Goal: Find specific page/section: Find specific page/section

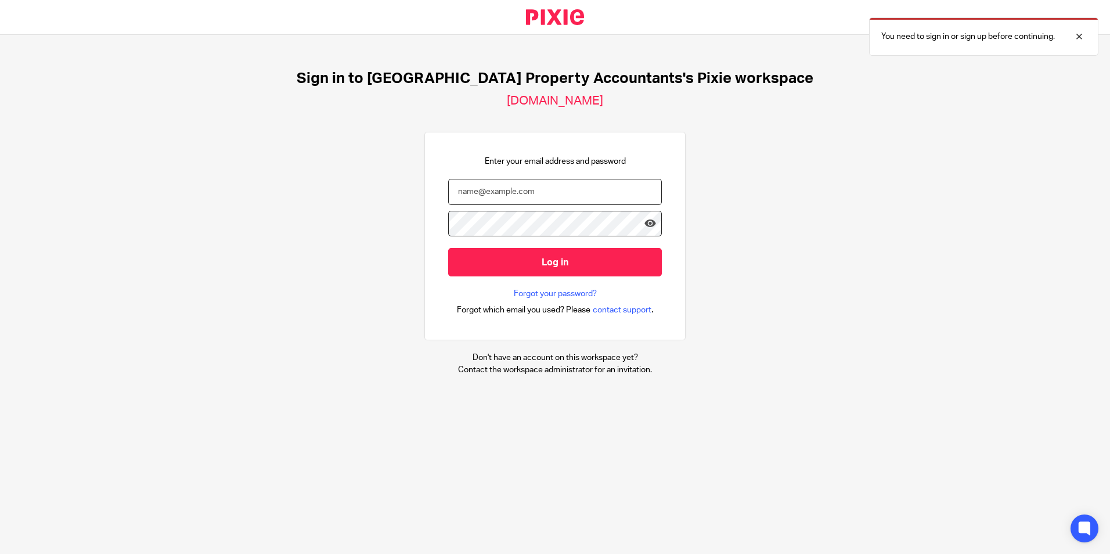
click at [528, 198] on input "email" at bounding box center [555, 192] width 214 height 26
click at [514, 191] on input "email" at bounding box center [555, 192] width 214 height 26
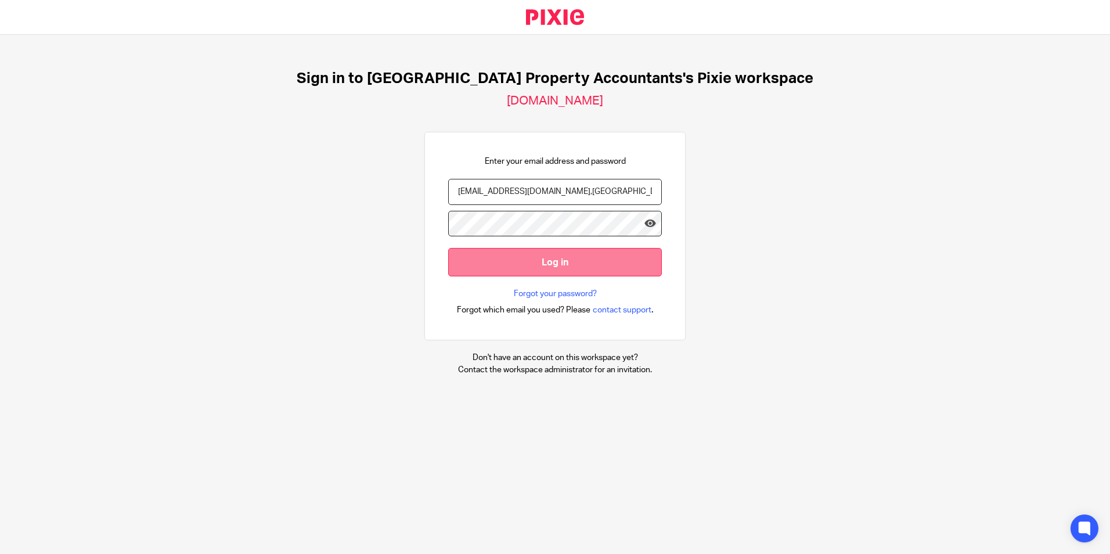
click at [503, 260] on input "Log in" at bounding box center [555, 262] width 214 height 28
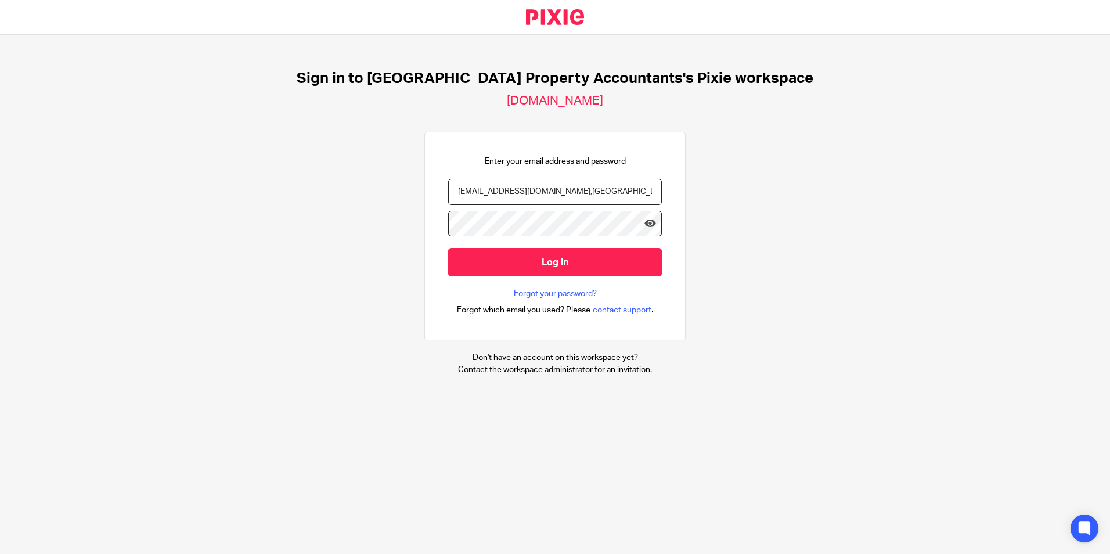
click at [740, 229] on div "Sign in to UK Property Accountants's Pixie workspace ukpa.usepixie.net Enter yo…" at bounding box center [555, 223] width 1110 height 376
drag, startPoint x: 517, startPoint y: 193, endPoint x: 528, endPoint y: 204, distance: 15.2
click at [519, 194] on input "manish.b@ukpa.co,uk" at bounding box center [555, 192] width 214 height 26
type input "manish.b@ukpa.co.uk"
click at [448, 248] on input "Log in" at bounding box center [555, 262] width 214 height 28
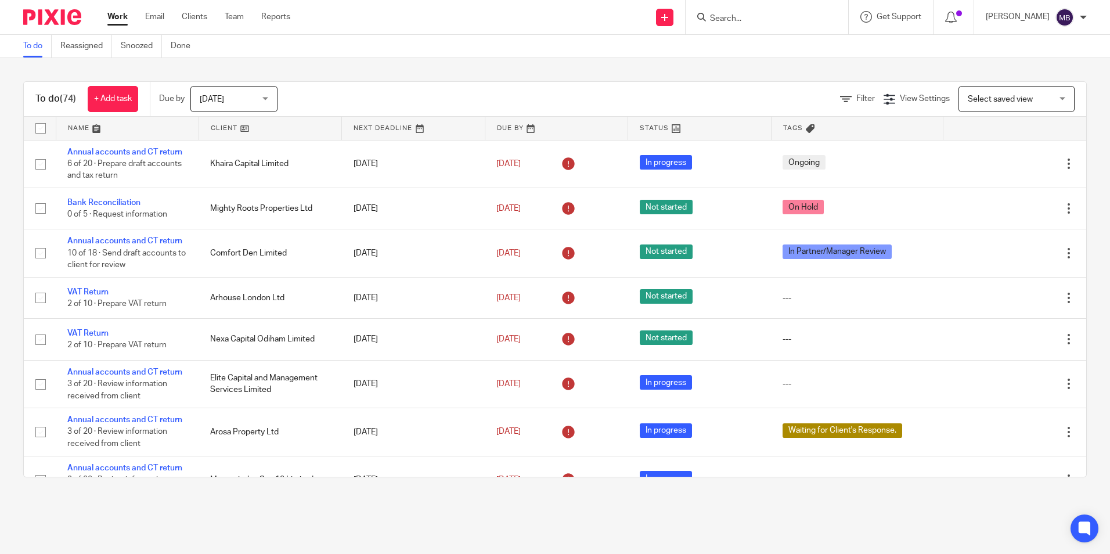
click at [782, 19] on input "Search" at bounding box center [761, 19] width 104 height 10
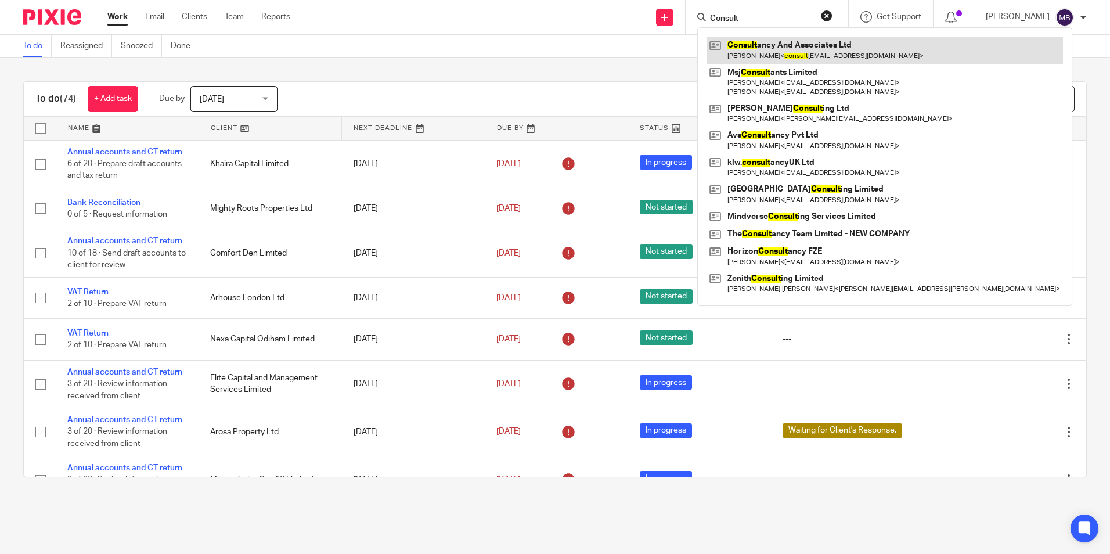
type input "Consult"
click at [784, 49] on link at bounding box center [884, 50] width 356 height 27
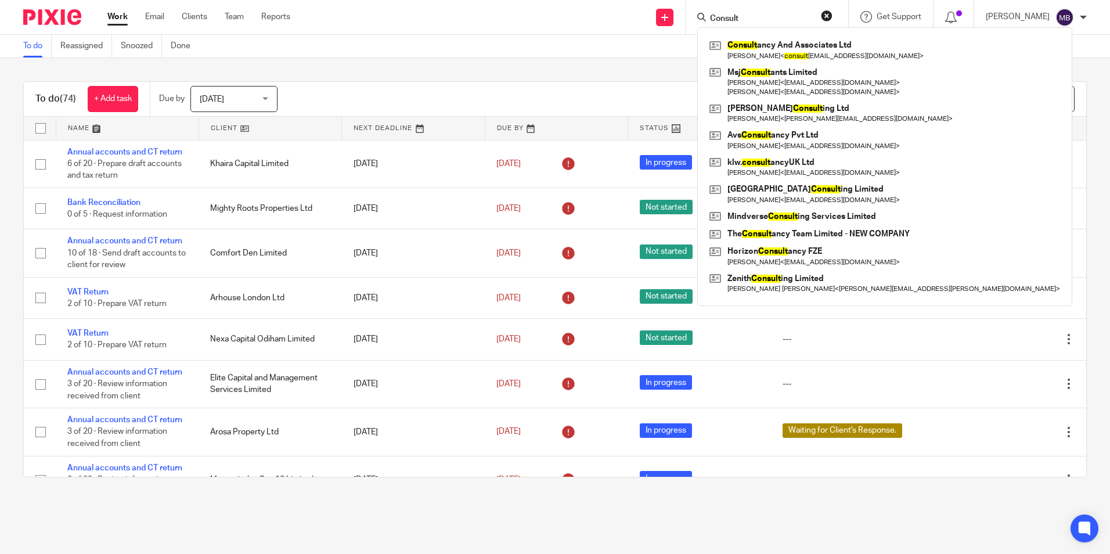
click at [832, 18] on button "reset" at bounding box center [827, 16] width 12 height 12
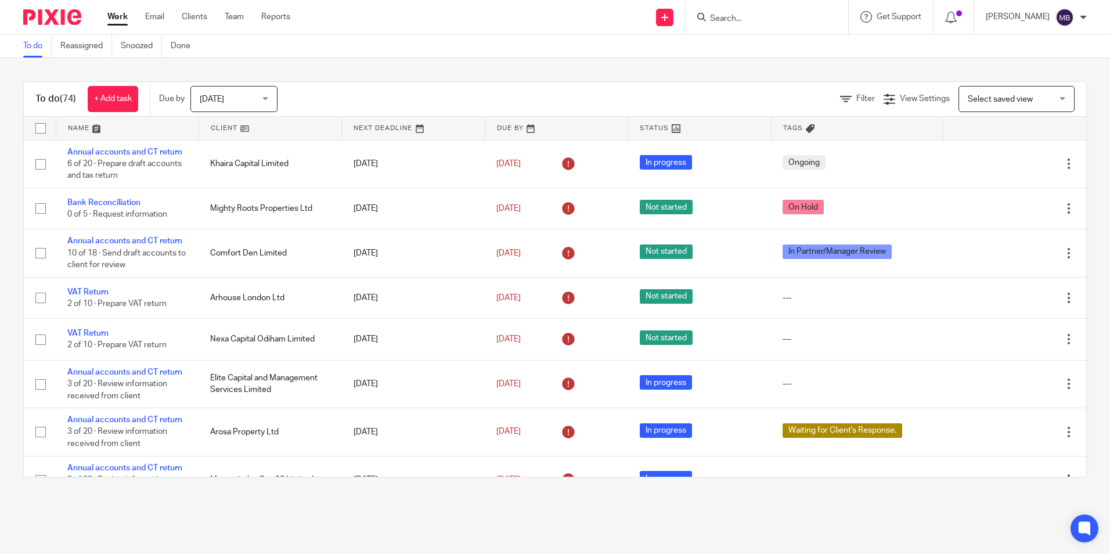
click at [565, 17] on div "Send new email Create task Add client Get Support Contact Support Help Document…" at bounding box center [709, 17] width 802 height 34
click at [733, 19] on input "Search" at bounding box center [761, 19] width 104 height 10
click at [753, 21] on input "Search" at bounding box center [761, 19] width 104 height 10
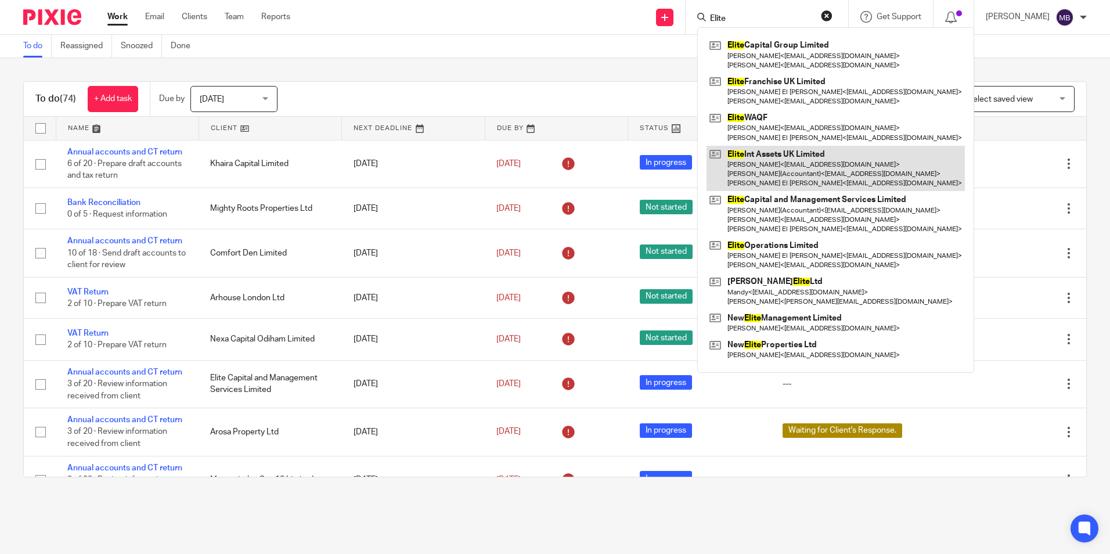
type input "Elite"
click at [823, 175] on link at bounding box center [835, 169] width 258 height 46
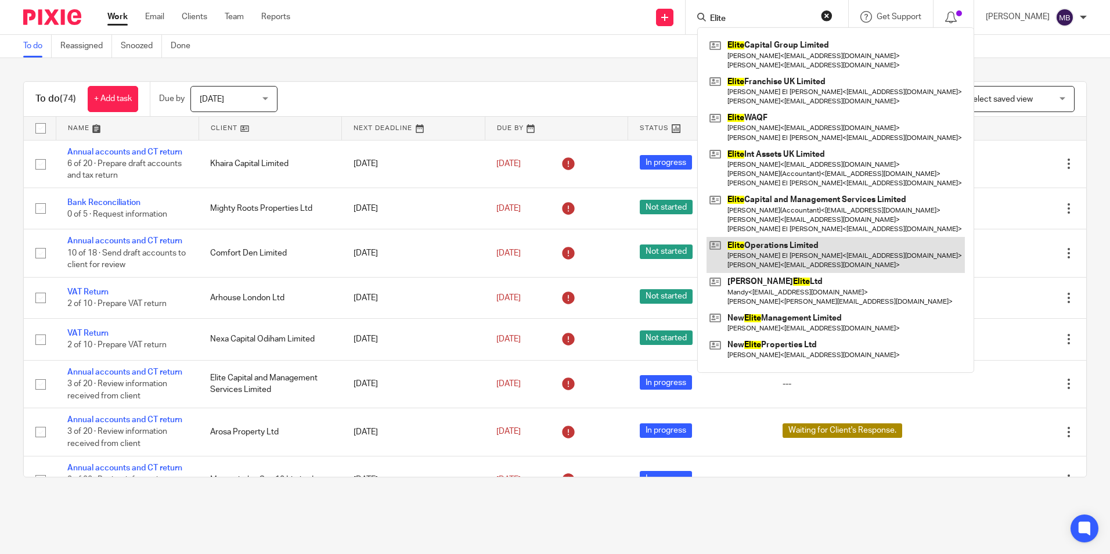
drag, startPoint x: 845, startPoint y: 267, endPoint x: 796, endPoint y: 259, distance: 48.8
click at [845, 267] on link at bounding box center [835, 255] width 258 height 36
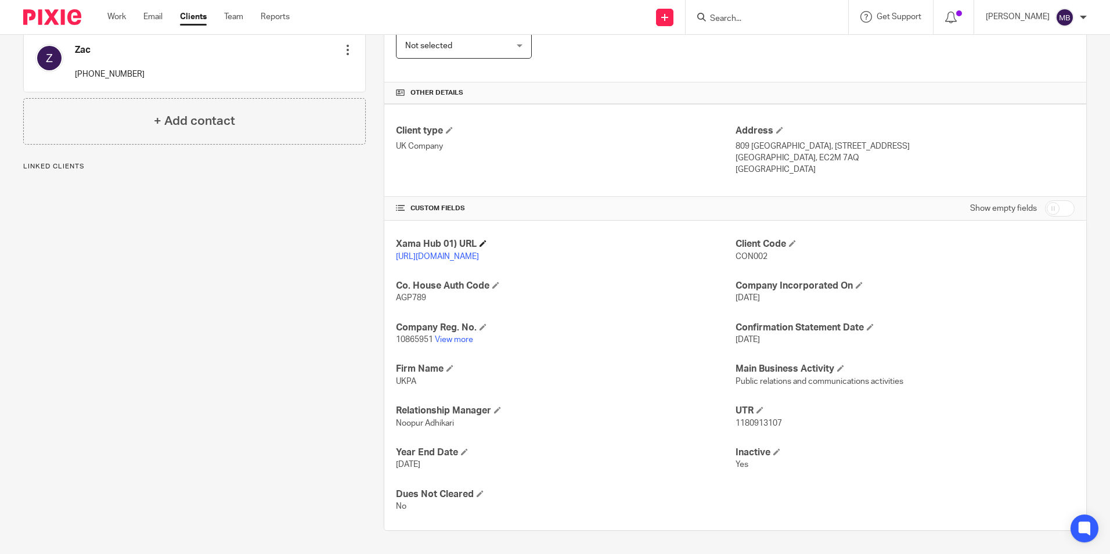
scroll to position [232, 0]
drag, startPoint x: 459, startPoint y: 348, endPoint x: 466, endPoint y: 349, distance: 7.0
click at [459, 344] on link "View more" at bounding box center [454, 340] width 38 height 8
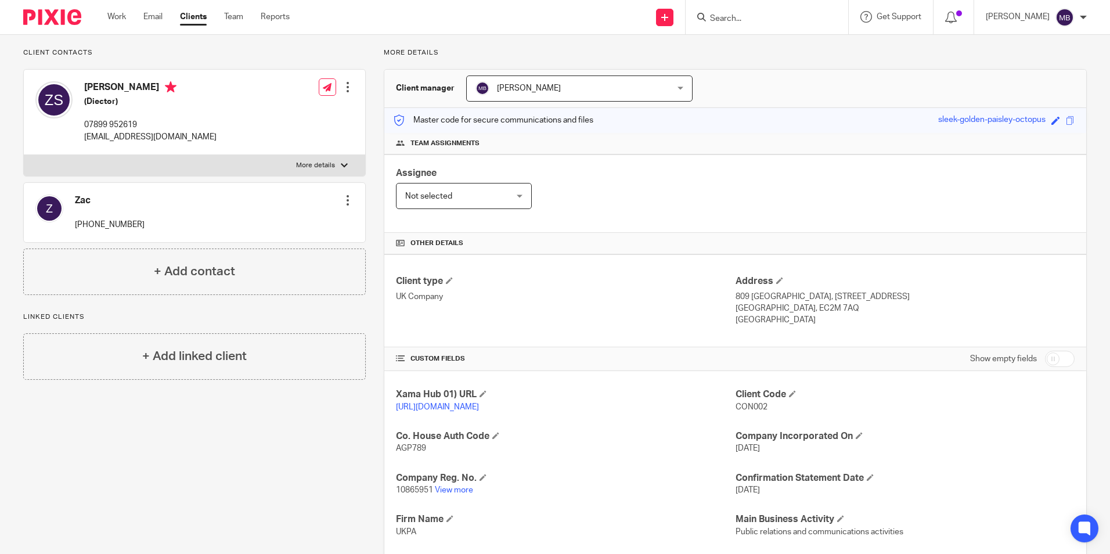
scroll to position [0, 0]
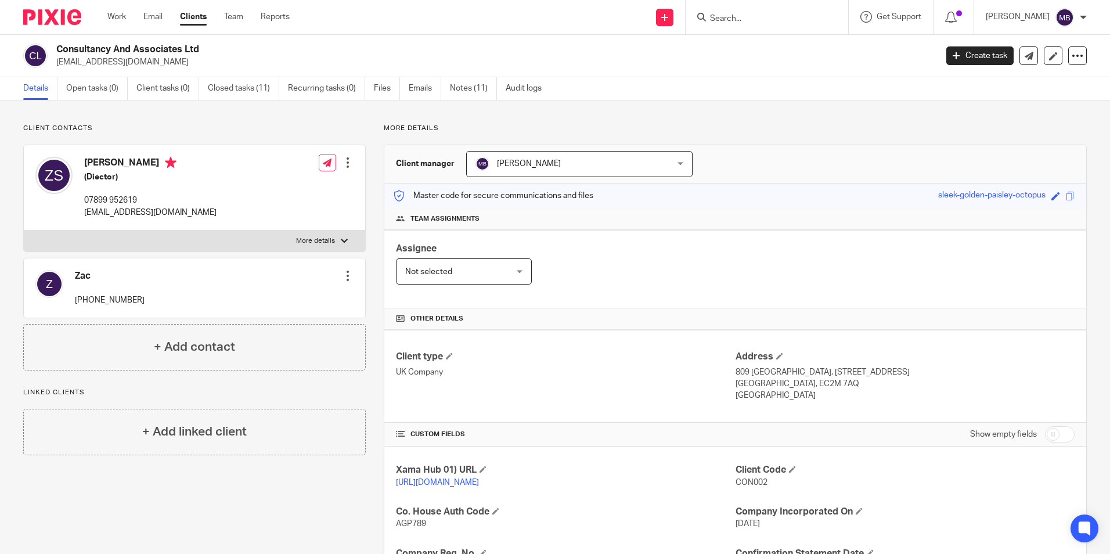
click at [68, 29] on div at bounding box center [48, 17] width 96 height 34
click at [68, 27] on div at bounding box center [48, 17] width 96 height 34
click at [70, 24] on img at bounding box center [52, 17] width 58 height 16
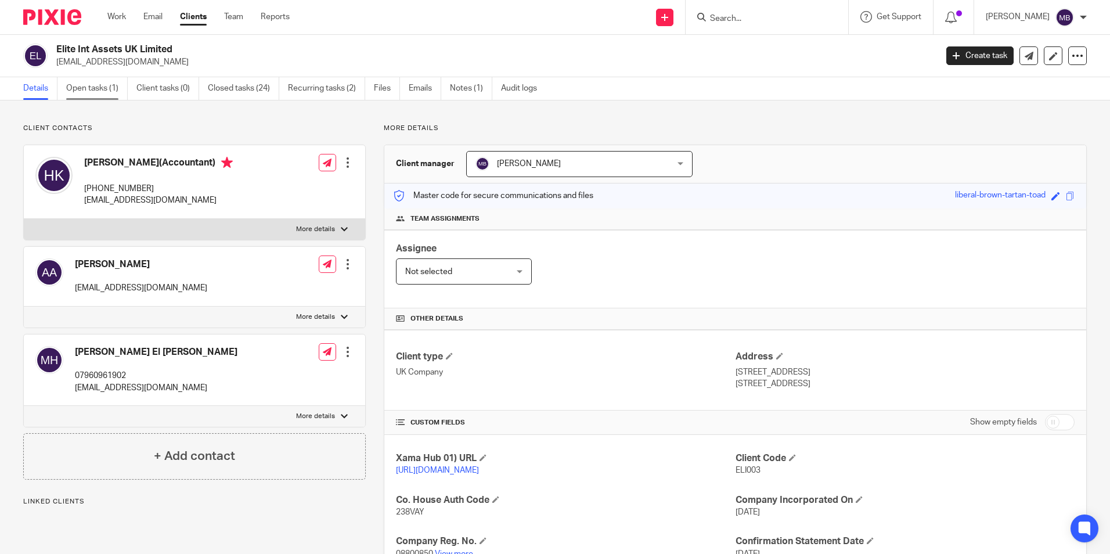
click at [121, 88] on link "Open tasks (1)" at bounding box center [97, 88] width 62 height 23
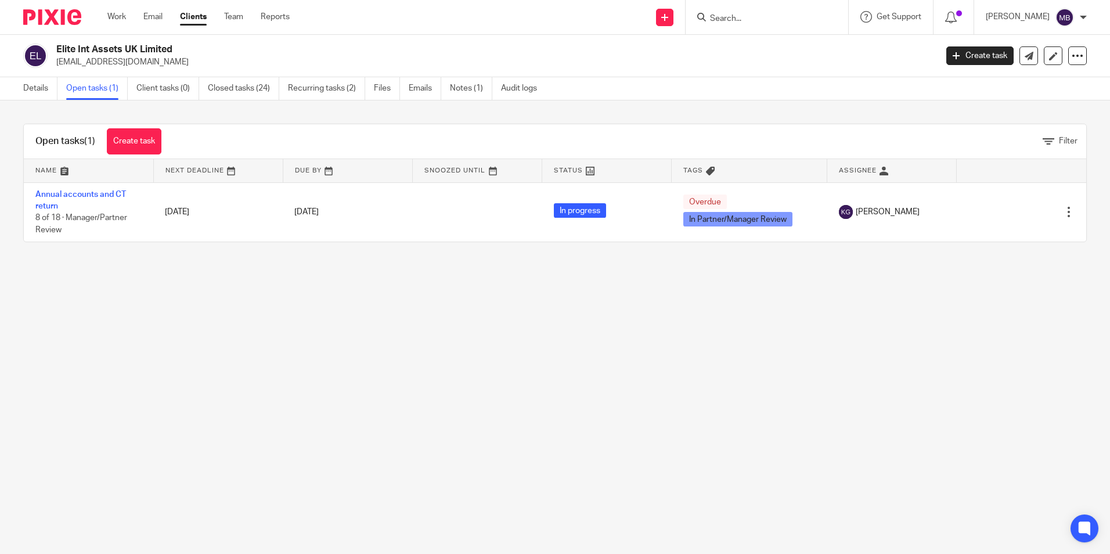
click at [64, 26] on div at bounding box center [48, 17] width 96 height 34
click at [64, 25] on div at bounding box center [48, 17] width 96 height 34
drag, startPoint x: 64, startPoint y: 25, endPoint x: 206, endPoint y: 320, distance: 327.7
click at [200, 363] on main "Elite Int Assets UK Limited lcrawford@mercycrowd.com Create task Update from Co…" at bounding box center [555, 277] width 1110 height 554
click at [70, 13] on img at bounding box center [52, 17] width 58 height 16
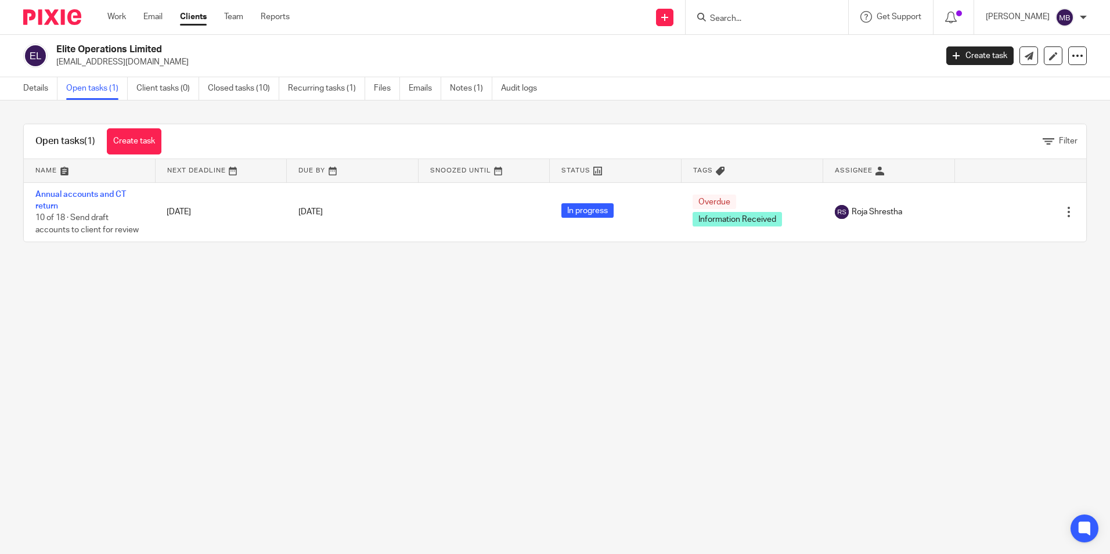
click at [59, 32] on div at bounding box center [48, 17] width 96 height 34
click at [79, 12] on img at bounding box center [52, 17] width 58 height 16
